Goal: Task Accomplishment & Management: Use online tool/utility

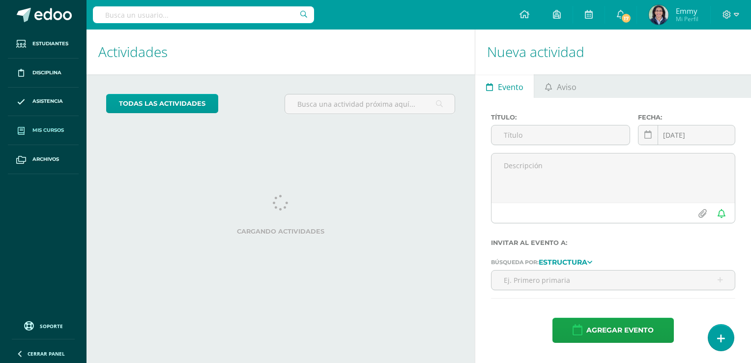
click at [47, 127] on span "Mis cursos" at bounding box center [47, 130] width 31 height 8
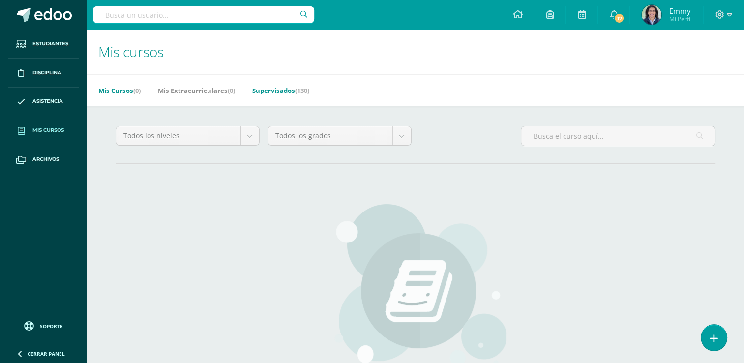
click at [285, 90] on link "Supervisados (130)" at bounding box center [280, 91] width 57 height 16
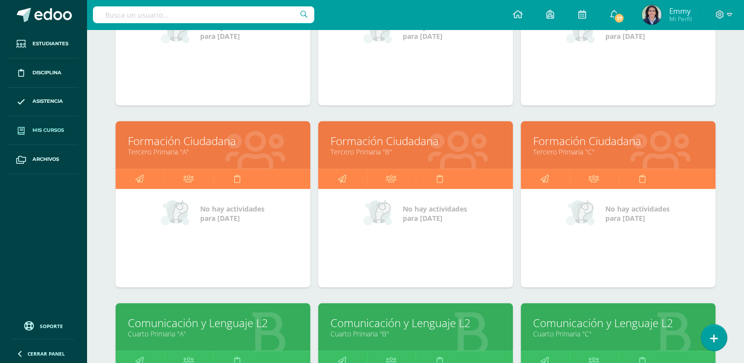
scroll to position [1516, 0]
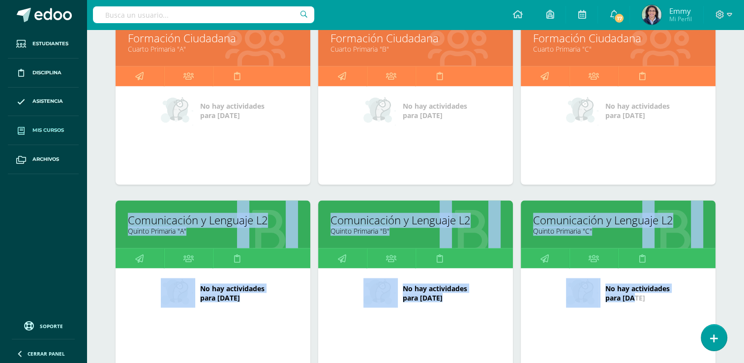
drag, startPoint x: 743, startPoint y: 233, endPoint x: 745, endPoint y: 360, distance: 126.9
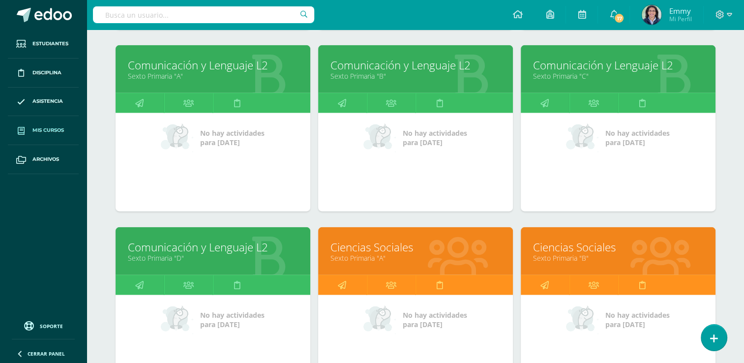
scroll to position [2370, 0]
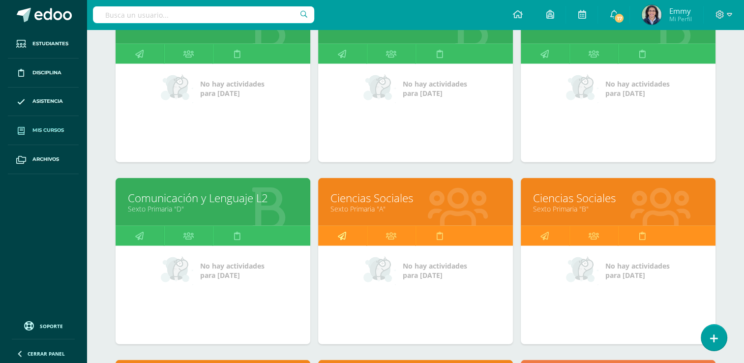
click at [340, 231] on icon at bounding box center [342, 235] width 8 height 19
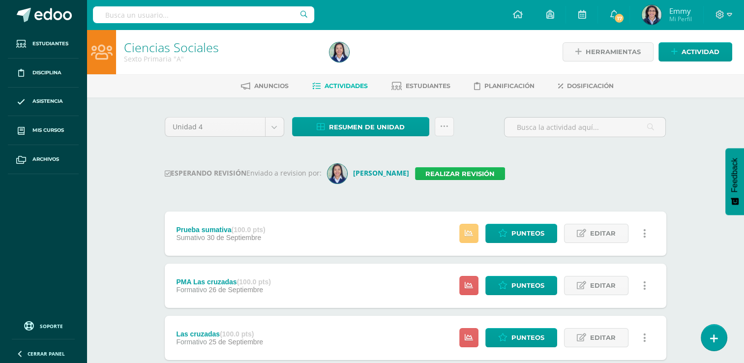
click at [470, 171] on link "Realizar revisión" at bounding box center [460, 173] width 90 height 13
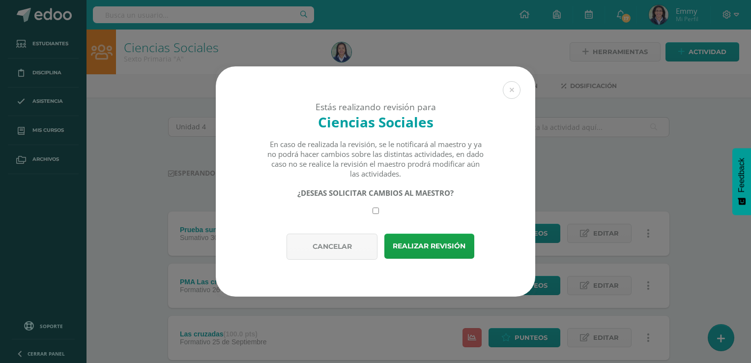
click at [374, 209] on input "checkbox" at bounding box center [376, 210] width 6 height 6
checkbox input "true"
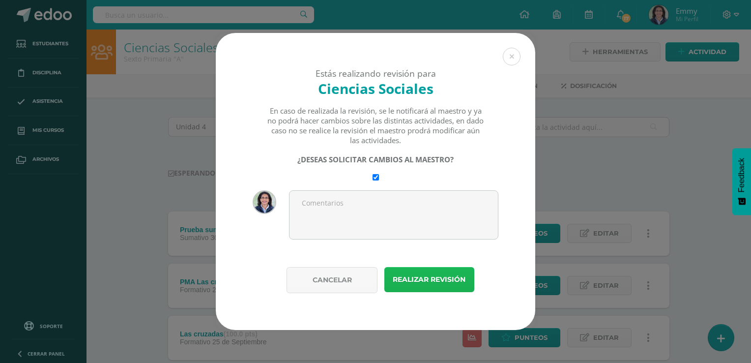
click at [421, 275] on button "Realizar revisión" at bounding box center [429, 279] width 90 height 25
